Goal: Transaction & Acquisition: Purchase product/service

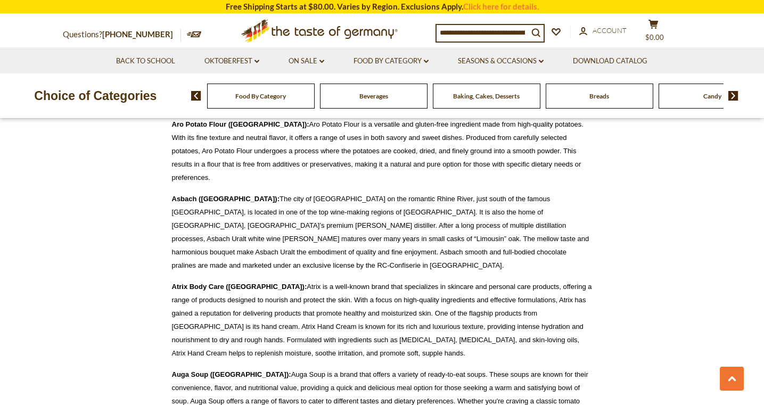
scroll to position [833, 0]
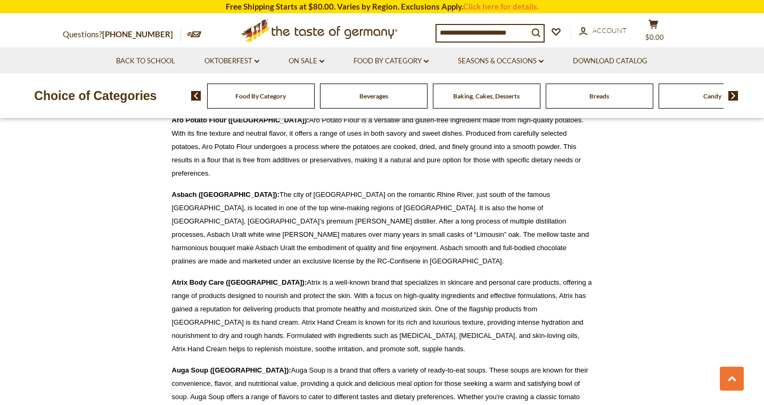
click at [315, 94] on div "Candy" at bounding box center [261, 96] width 108 height 25
click at [732, 93] on img at bounding box center [733, 96] width 10 height 10
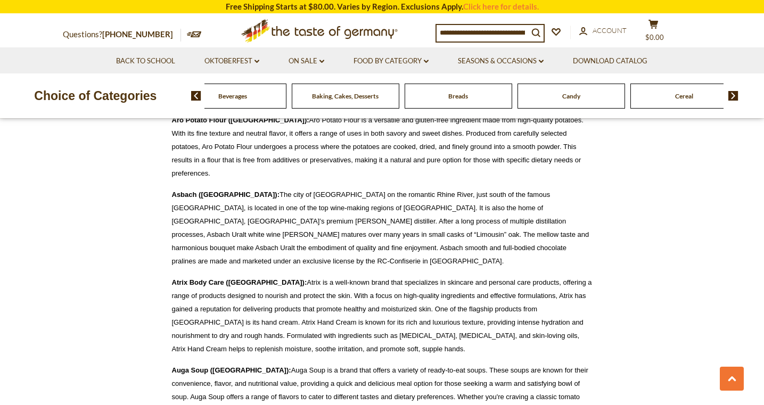
click at [174, 103] on div "Candy" at bounding box center [120, 96] width 108 height 25
click at [483, 35] on input at bounding box center [483, 32] width 92 height 15
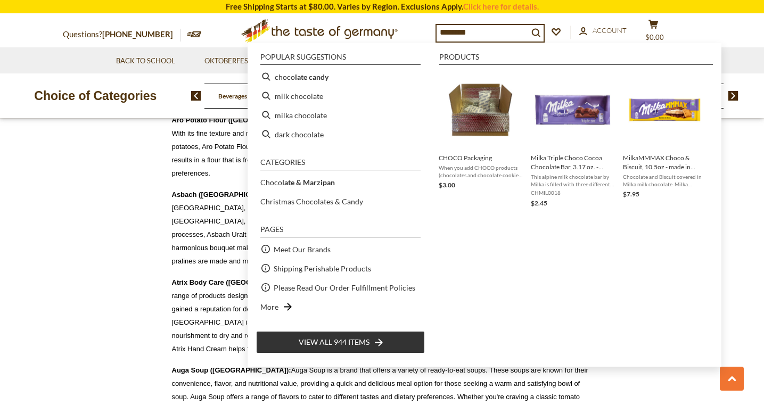
type input "*********"
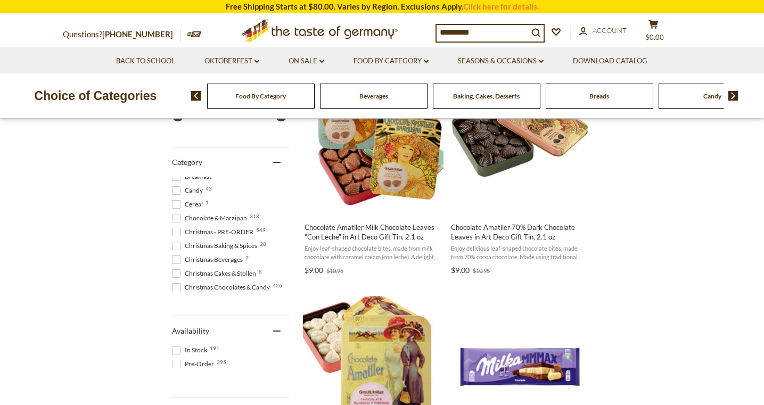
scroll to position [72, 0]
click at [177, 219] on span at bounding box center [176, 220] width 9 height 9
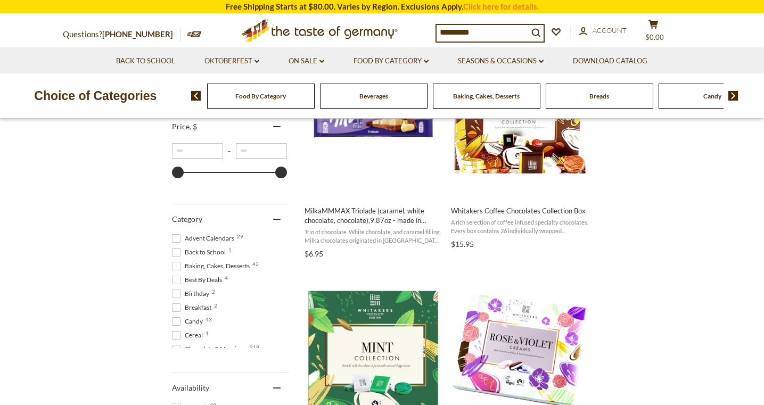
click at [490, 36] on input "*********" at bounding box center [483, 32] width 92 height 15
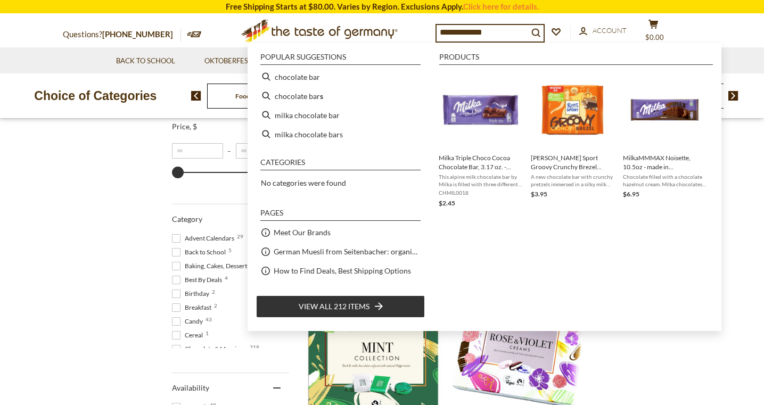
type input "**********"
click at [332, 305] on span "View all 212 items" at bounding box center [334, 307] width 71 height 12
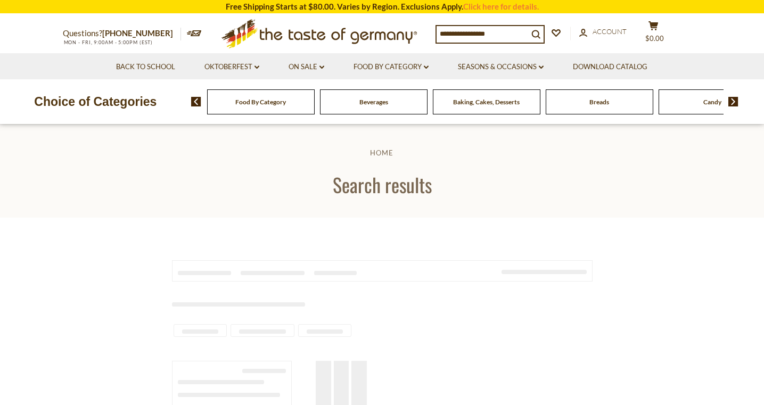
type input "**********"
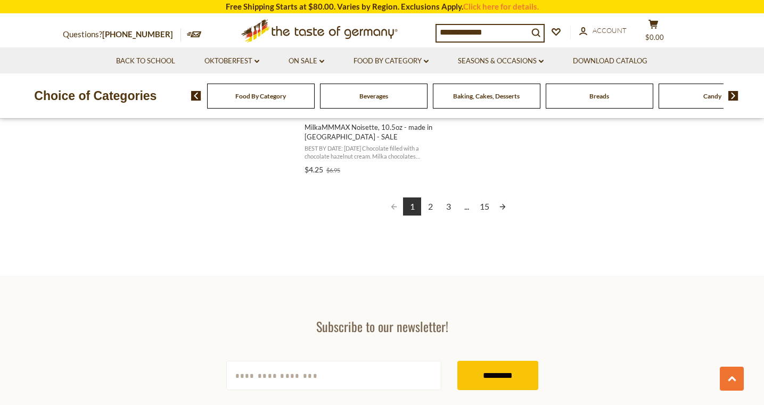
scroll to position [2003, 0]
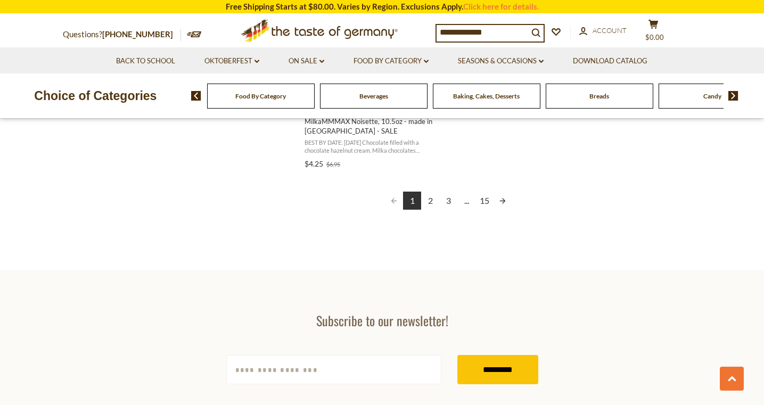
click at [503, 199] on link "Next page" at bounding box center [503, 201] width 18 height 18
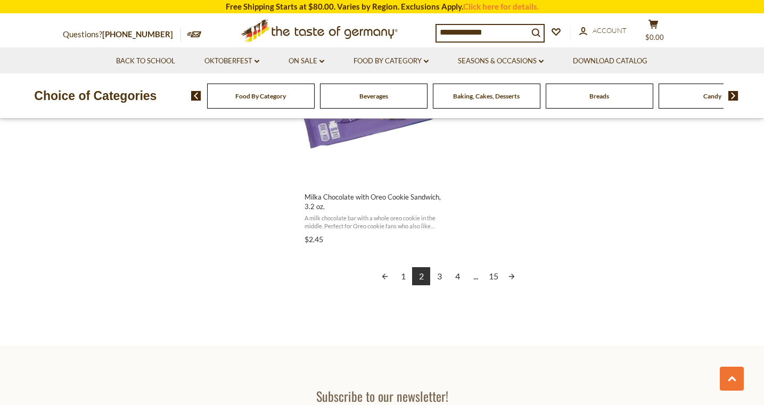
scroll to position [1970, 0]
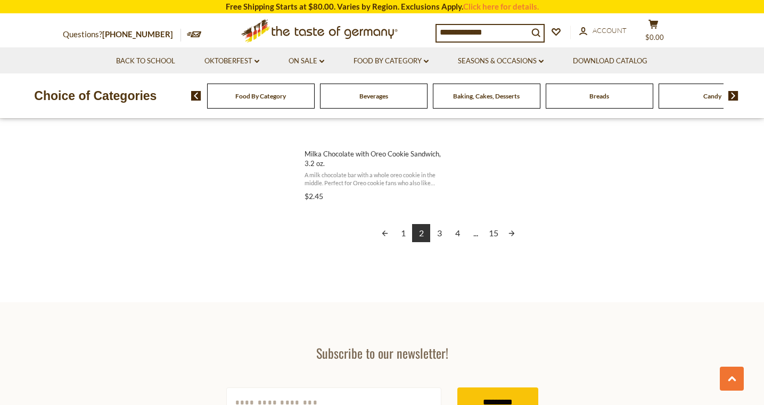
click at [512, 231] on link "Next page" at bounding box center [512, 233] width 18 height 18
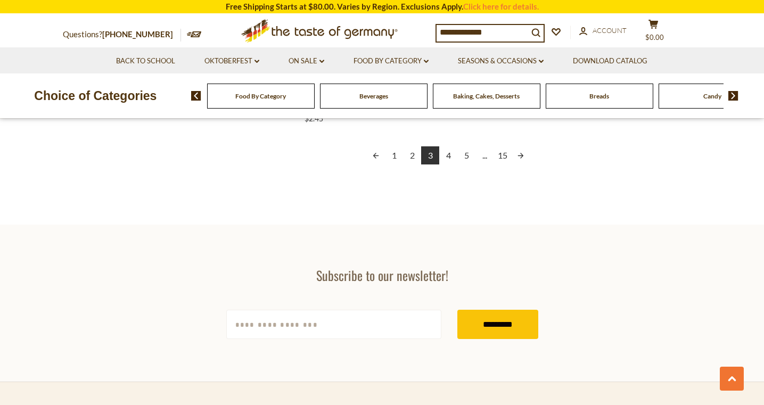
scroll to position [2051, 0]
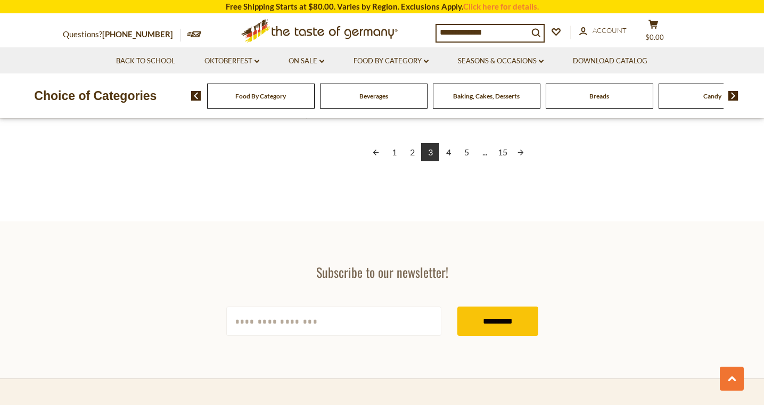
click at [520, 149] on link "Next page" at bounding box center [521, 152] width 18 height 18
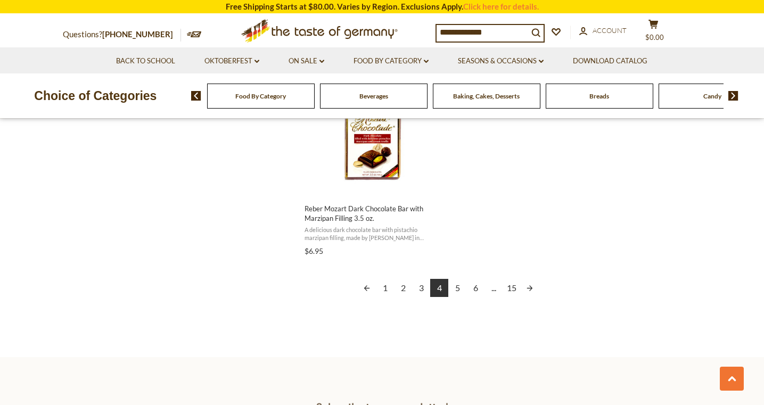
scroll to position [1921, 0]
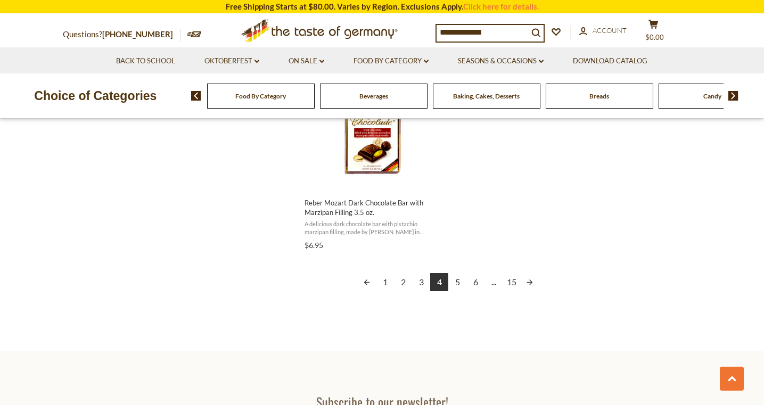
click at [527, 278] on link "Next page" at bounding box center [530, 282] width 18 height 18
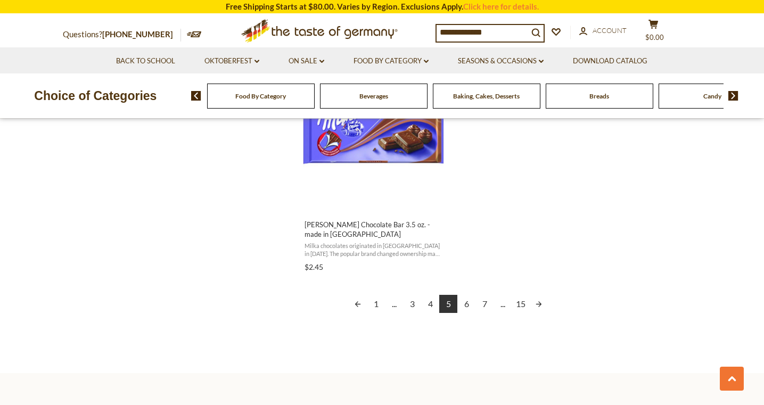
click at [536, 301] on link "Next page" at bounding box center [539, 304] width 18 height 18
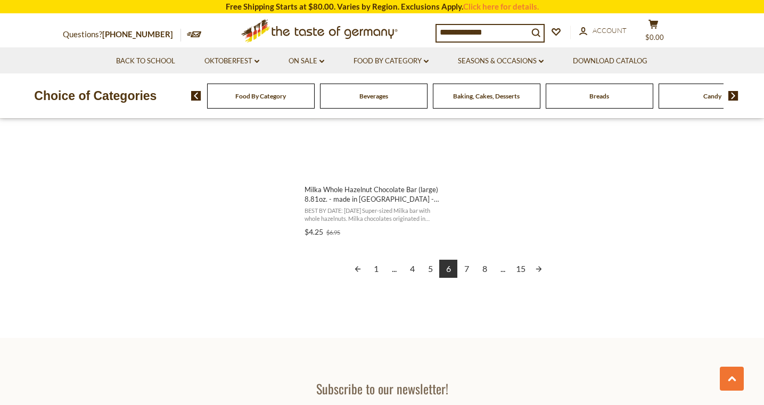
scroll to position [1953, 0]
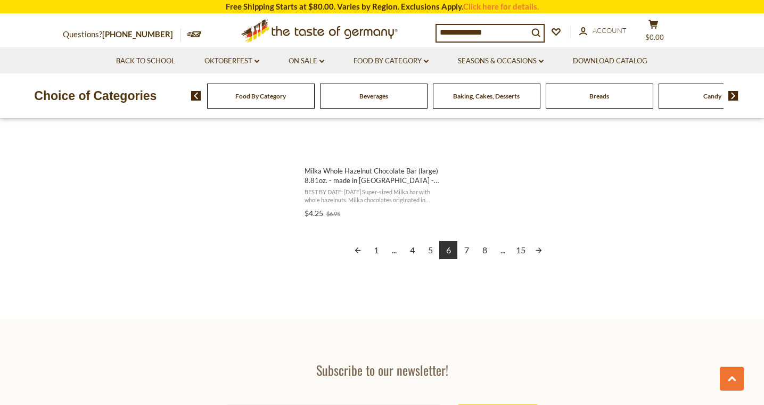
click at [538, 248] on link "Next page" at bounding box center [539, 250] width 18 height 18
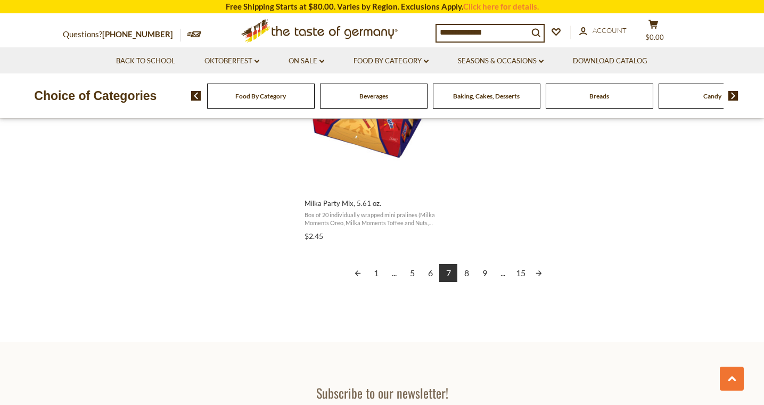
scroll to position [1929, 0]
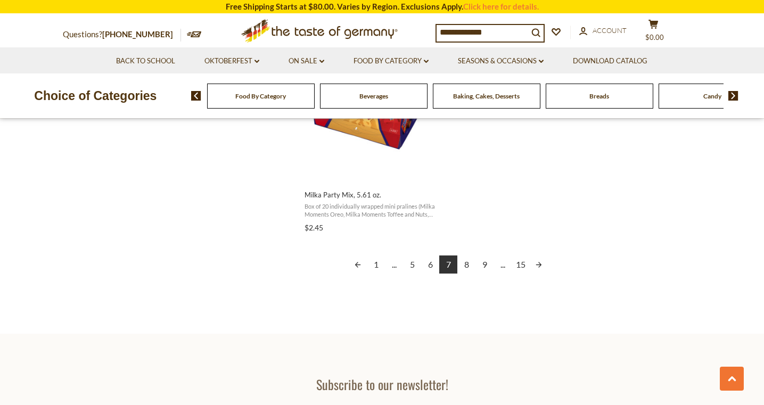
click at [538, 263] on link "Next page" at bounding box center [539, 265] width 18 height 18
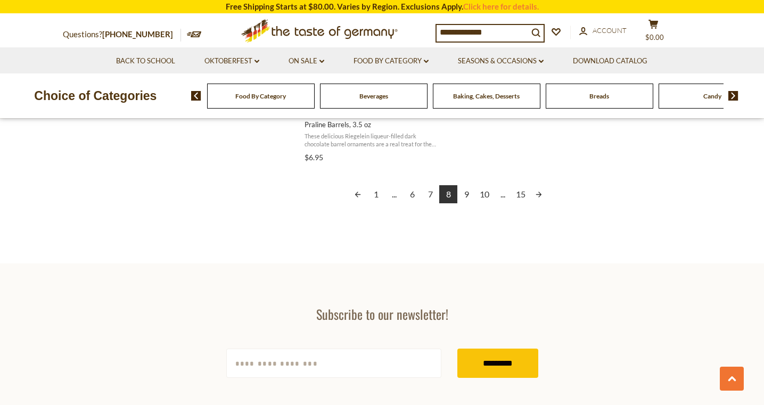
scroll to position [2039, 0]
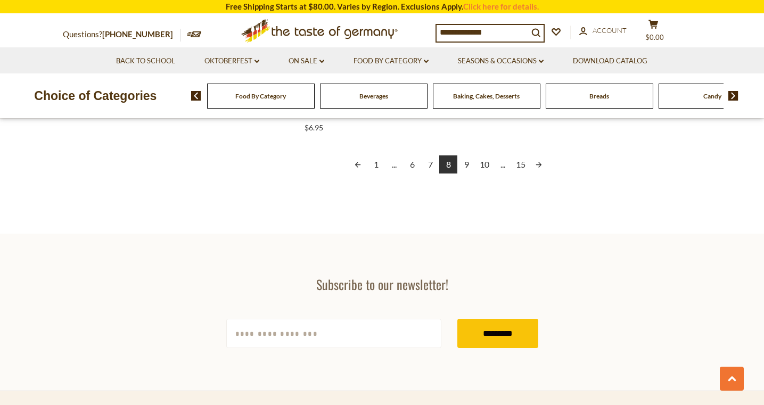
click at [537, 162] on link "Next page" at bounding box center [539, 164] width 18 height 18
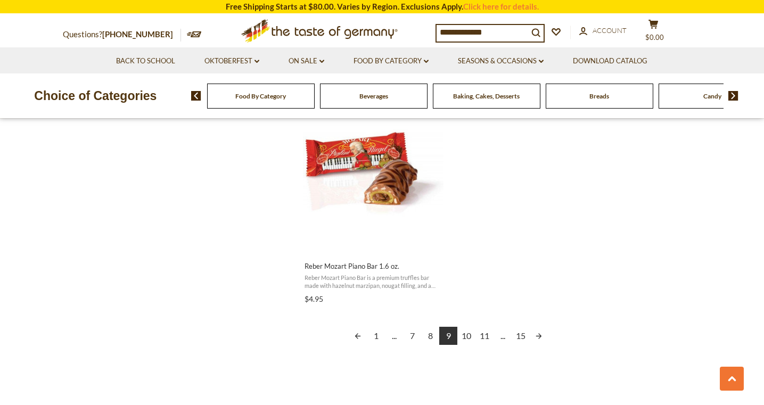
scroll to position [1860, 0]
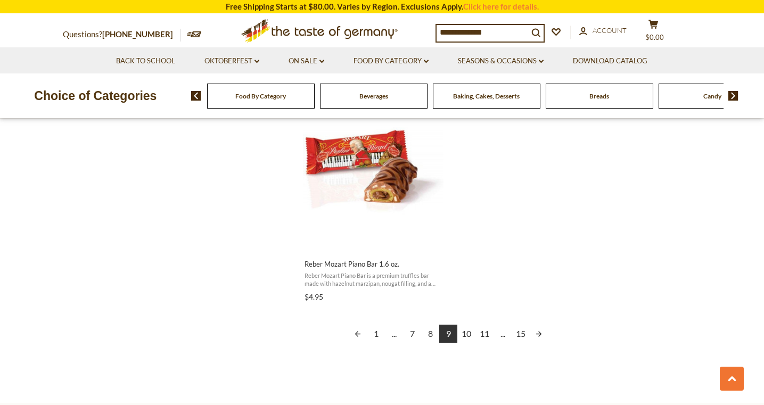
click at [536, 332] on link "Next page" at bounding box center [539, 334] width 18 height 18
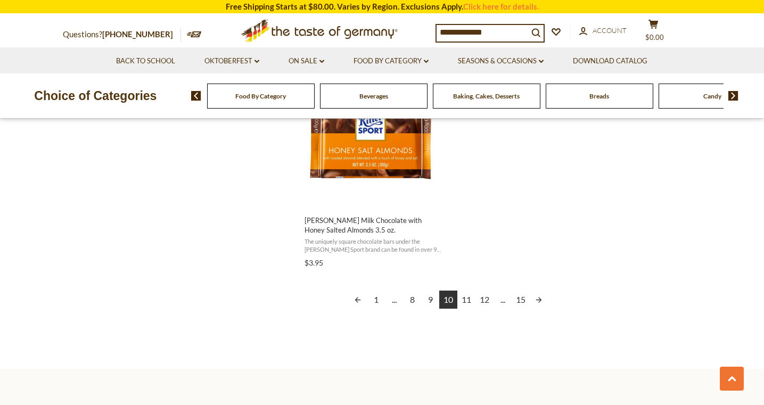
scroll to position [1917, 0]
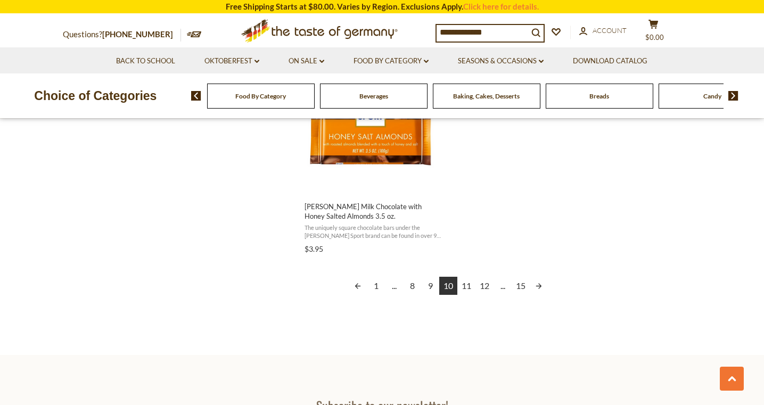
click at [540, 277] on link "Next page" at bounding box center [539, 286] width 18 height 18
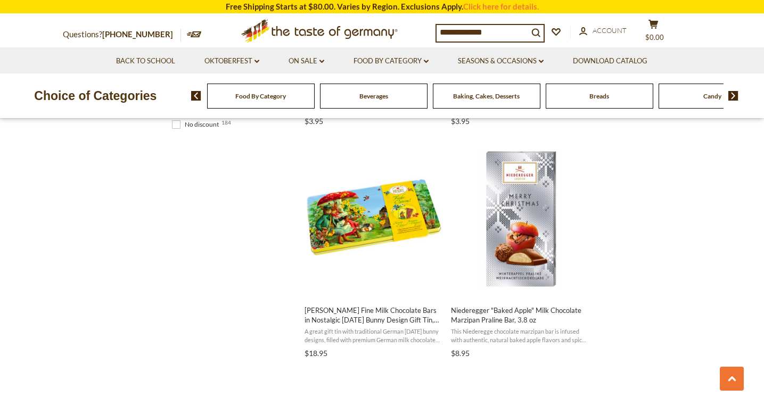
scroll to position [879, 0]
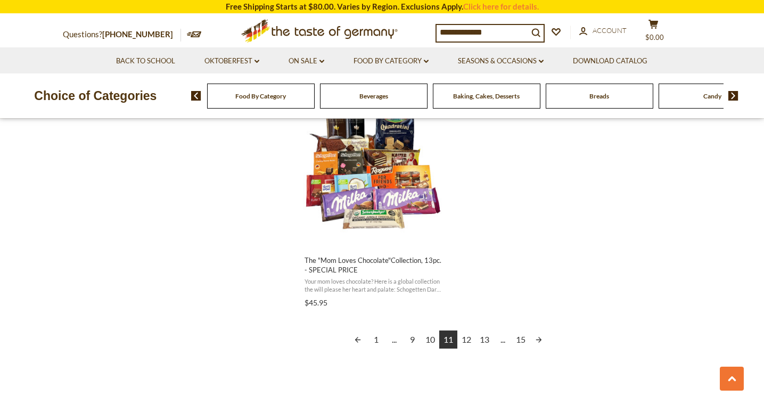
click at [538, 338] on link "Next page" at bounding box center [539, 340] width 18 height 18
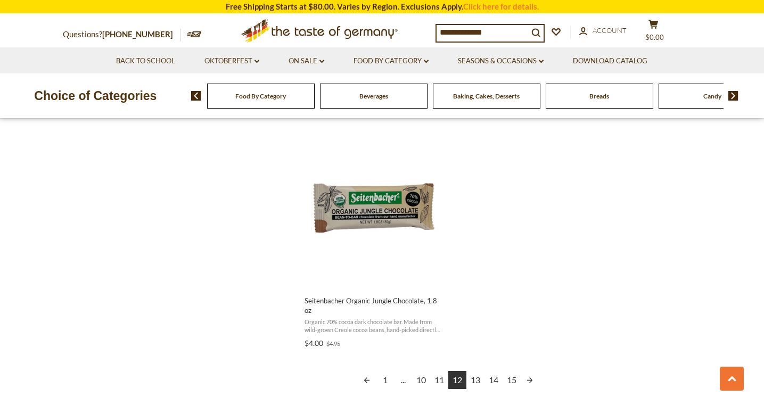
scroll to position [1824, 0]
click at [529, 379] on link "Next page" at bounding box center [530, 379] width 18 height 18
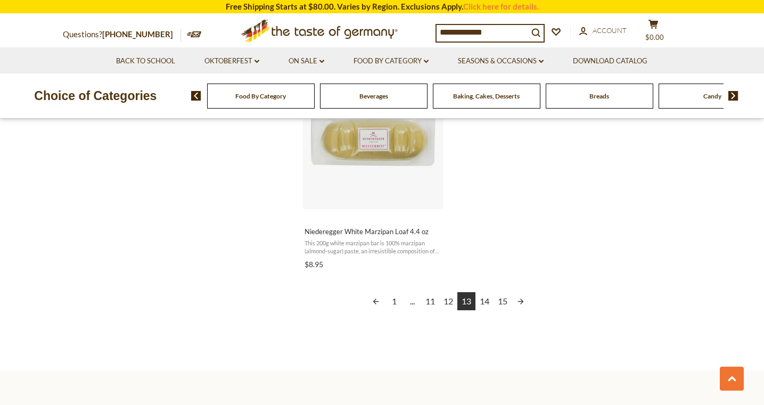
scroll to position [1898, 0]
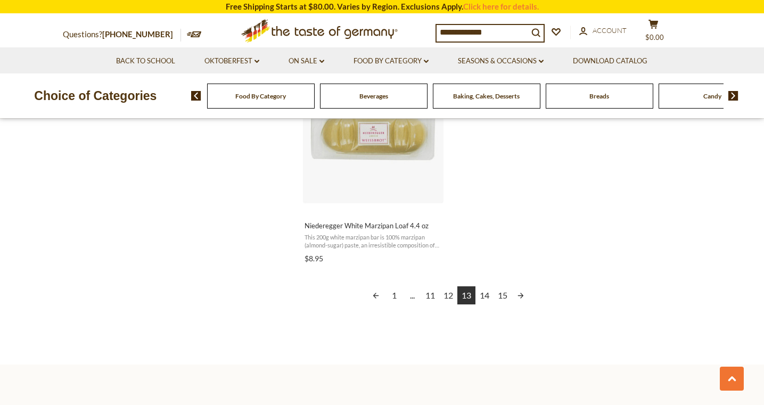
click at [520, 294] on link "Next page" at bounding box center [521, 295] width 18 height 18
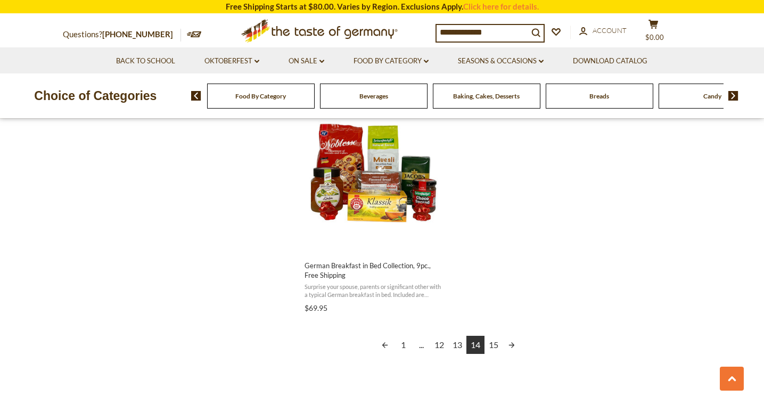
scroll to position [1859, 0]
click at [511, 341] on link "Next page" at bounding box center [512, 344] width 18 height 18
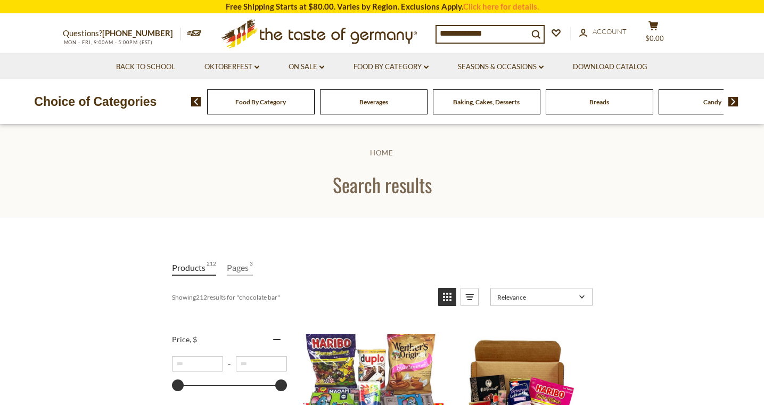
scroll to position [1359, 0]
